Goal: Entertainment & Leisure: Consume media (video, audio)

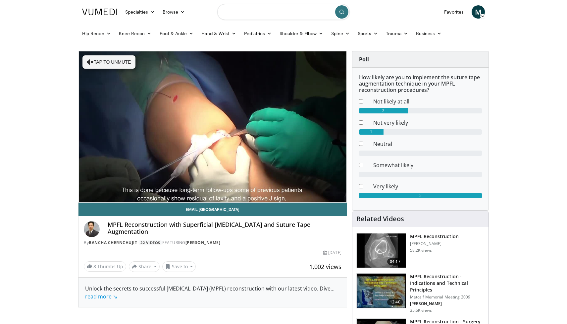
click at [243, 11] on input "Search topics, interventions" at bounding box center [283, 12] width 133 height 16
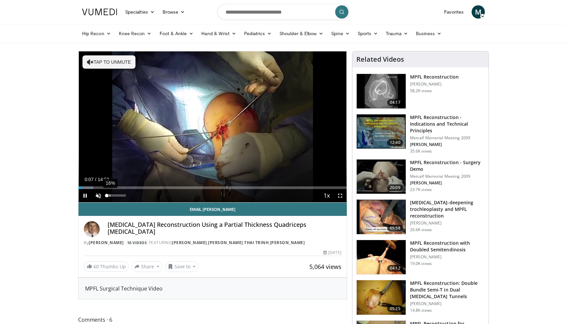
click at [110, 197] on div "16%" at bounding box center [116, 195] width 23 height 13
click at [101, 196] on span "Video Player" at bounding box center [98, 195] width 13 height 13
click at [113, 197] on div "35%" at bounding box center [116, 195] width 23 height 13
drag, startPoint x: 113, startPoint y: 197, endPoint x: 108, endPoint y: 197, distance: 5.0
click at [108, 197] on video-js "**********" at bounding box center [213, 126] width 268 height 151
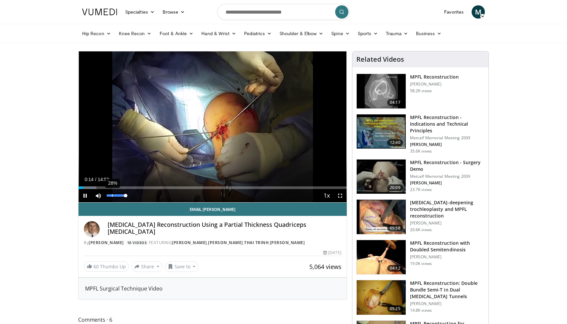
click at [112, 194] on div "Volume Level" at bounding box center [116, 195] width 19 height 2
click at [109, 194] on div "Volume Level" at bounding box center [108, 195] width 2 height 2
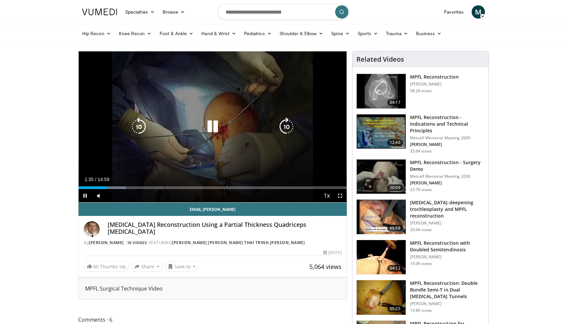
click at [128, 135] on div "10 seconds Tap to unmute" at bounding box center [213, 126] width 268 height 151
